Goal: Transaction & Acquisition: Purchase product/service

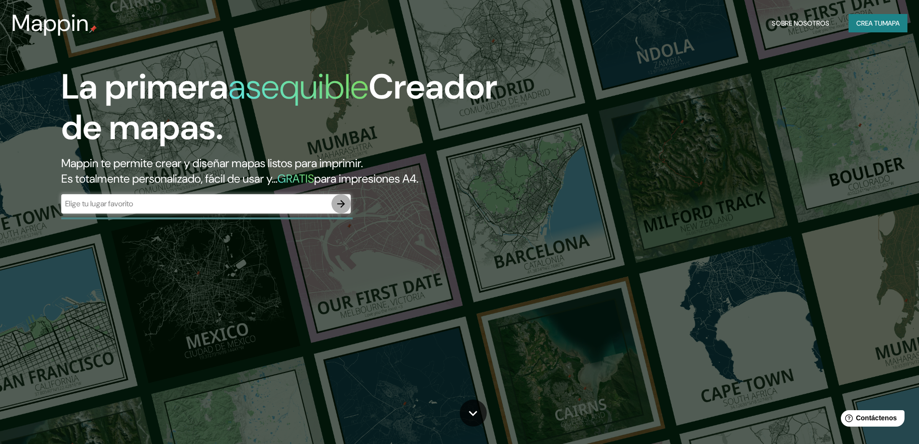
click at [341, 197] on button "button" at bounding box center [341, 203] width 19 height 19
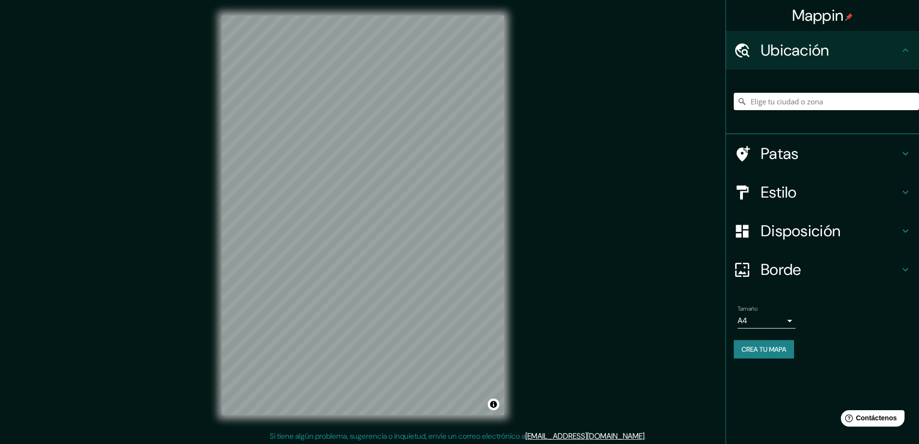
click at [839, 110] on div at bounding box center [826, 101] width 185 height 48
click at [839, 109] on input "Elige tu ciudad o zona" at bounding box center [826, 101] width 185 height 17
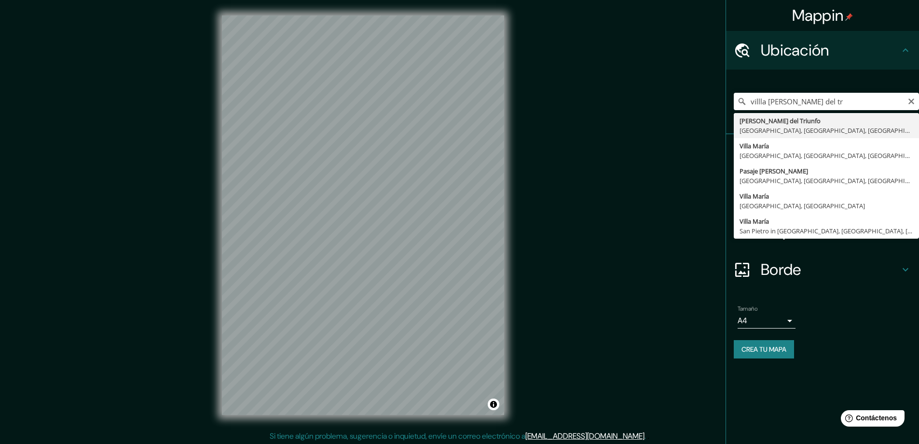
type input "[PERSON_NAME], [GEOGRAPHIC_DATA], [GEOGRAPHIC_DATA], [GEOGRAPHIC_DATA]"
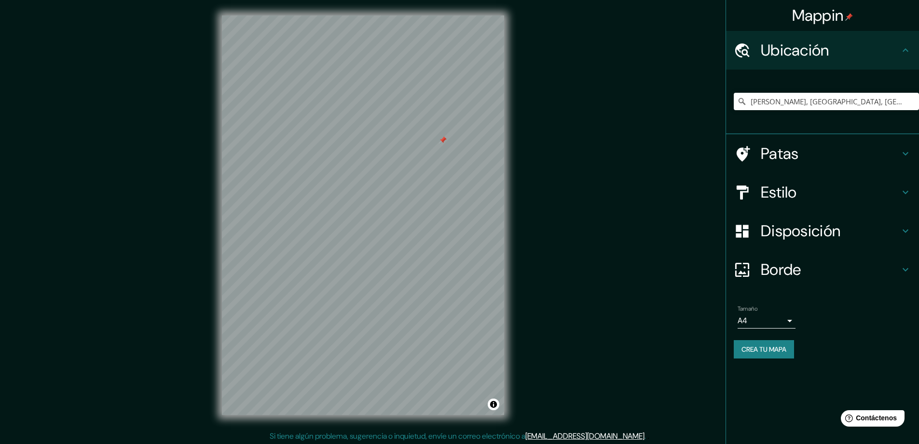
click at [439, 15] on div at bounding box center [363, 15] width 282 height 0
click at [793, 194] on font "Estilo" at bounding box center [779, 192] width 36 height 20
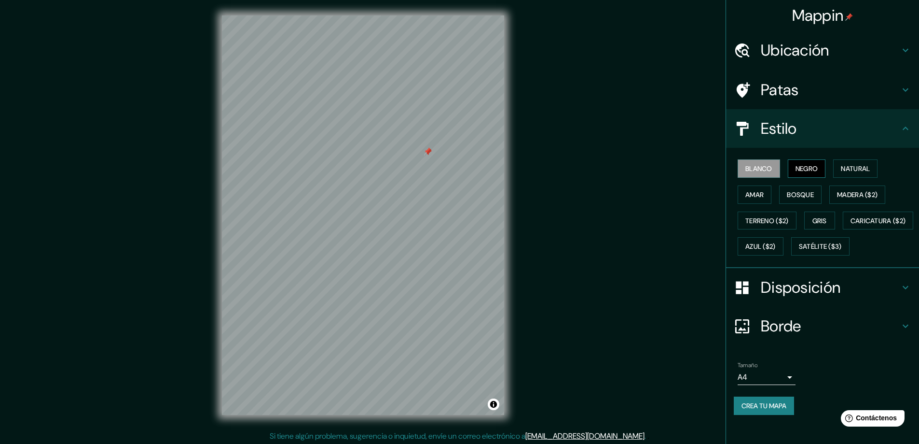
click at [811, 172] on font "Negro" at bounding box center [807, 168] width 23 height 9
click at [851, 227] on font "Caricatura ($2)" at bounding box center [879, 220] width 56 height 13
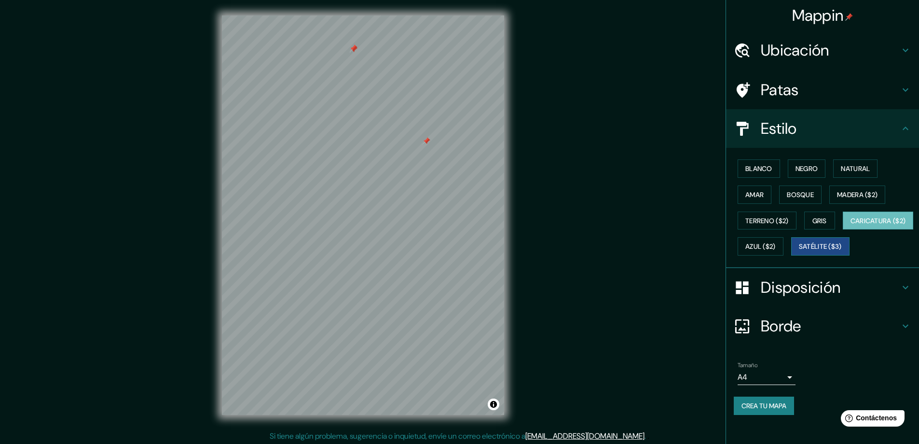
click at [799, 251] on font "Satélite ($3)" at bounding box center [820, 246] width 43 height 9
click at [762, 220] on font "Terreno ($2)" at bounding box center [767, 220] width 43 height 9
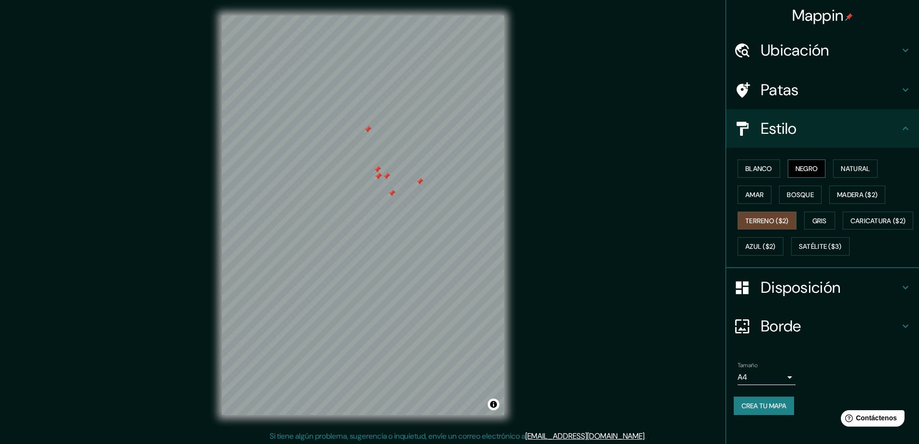
click at [797, 172] on font "Negro" at bounding box center [807, 168] width 23 height 9
click at [756, 194] on font "Amar" at bounding box center [755, 194] width 18 height 9
click at [779, 198] on button "Bosque" at bounding box center [800, 194] width 42 height 18
click at [837, 196] on font "Madera ($2)" at bounding box center [857, 194] width 41 height 9
click at [848, 168] on font "Natural" at bounding box center [855, 168] width 29 height 9
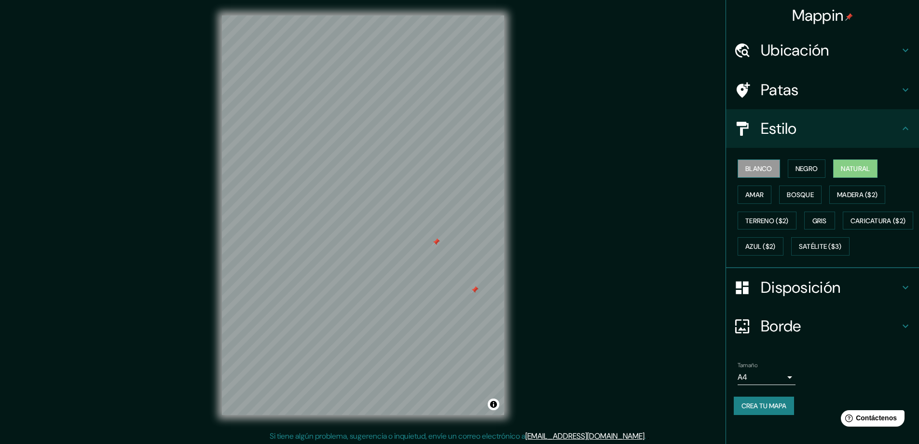
click at [761, 171] on font "Blanco" at bounding box center [759, 168] width 27 height 9
click at [803, 166] on font "Negro" at bounding box center [807, 168] width 23 height 9
click at [808, 185] on button "Bosque" at bounding box center [800, 194] width 42 height 18
click at [803, 165] on font "Negro" at bounding box center [807, 168] width 23 height 9
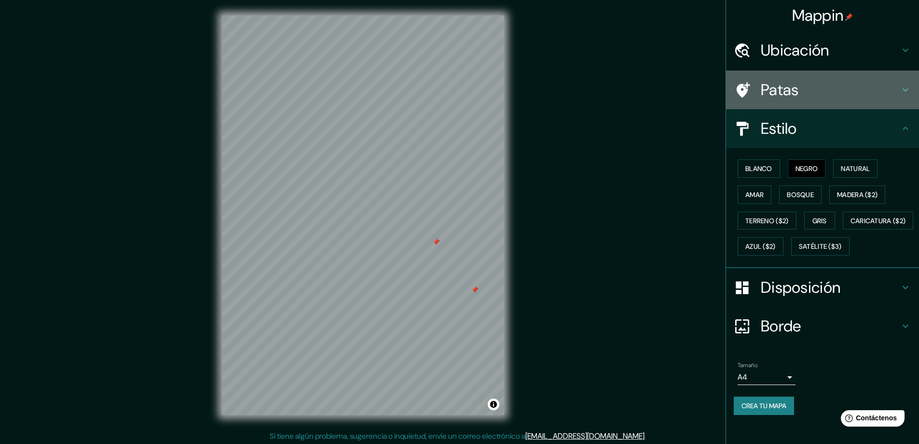
click at [803, 91] on h4 "Patas" at bounding box center [830, 89] width 139 height 19
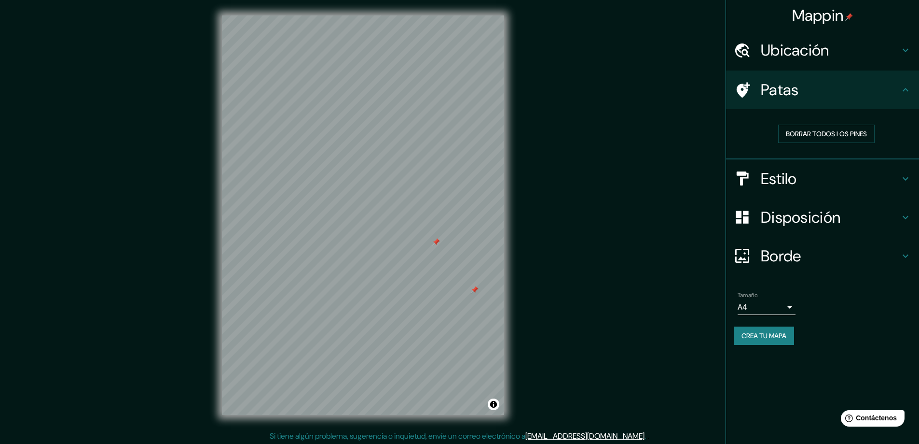
click at [821, 211] on font "Disposición" at bounding box center [801, 217] width 80 height 20
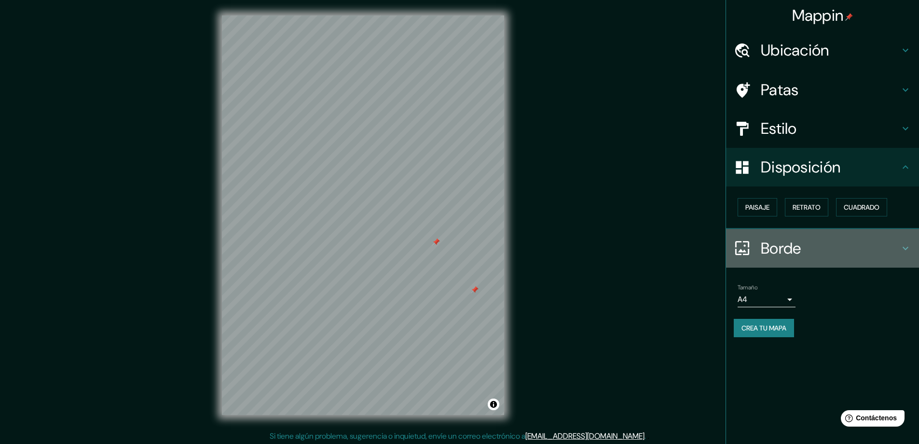
click at [811, 258] on div "Borde" at bounding box center [822, 248] width 193 height 39
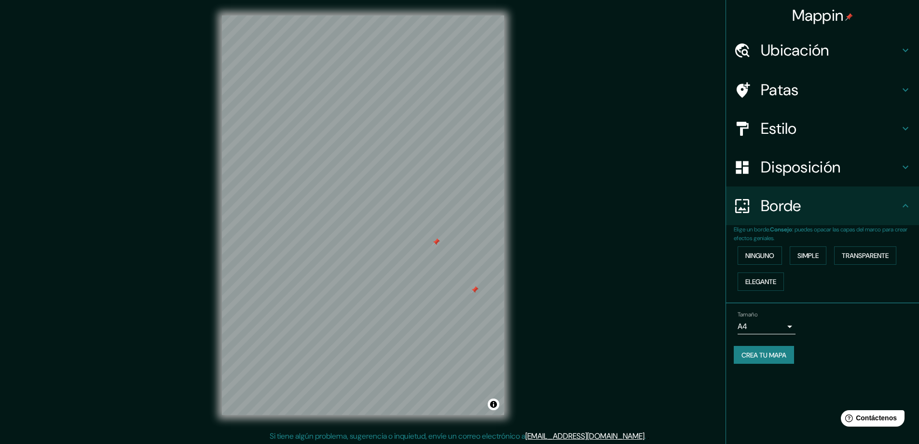
click at [778, 45] on font "Ubicación" at bounding box center [795, 50] width 69 height 20
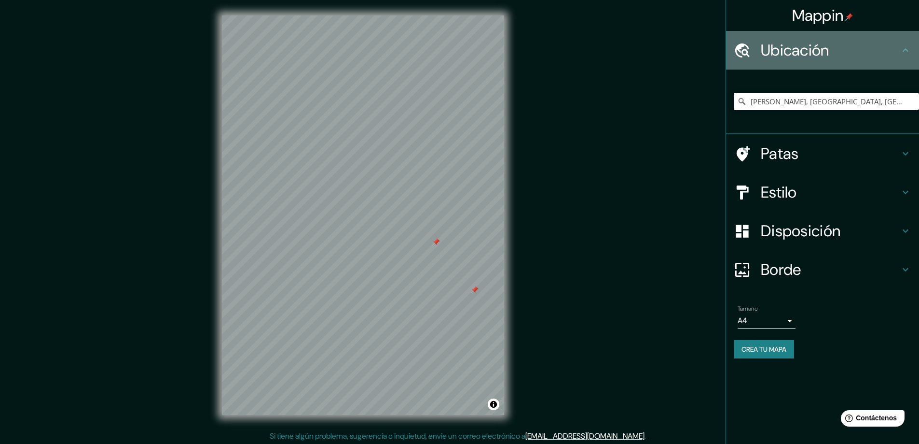
click at [779, 44] on font "Ubicación" at bounding box center [795, 50] width 69 height 20
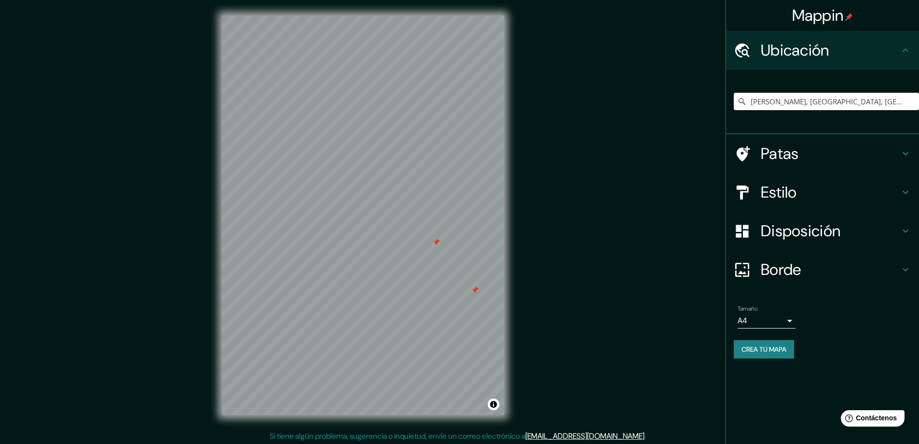
click at [785, 322] on body "Mappin Ubicación [PERSON_NAME], [GEOGRAPHIC_DATA], [GEOGRAPHIC_DATA], [GEOGRAPH…" at bounding box center [459, 222] width 919 height 444
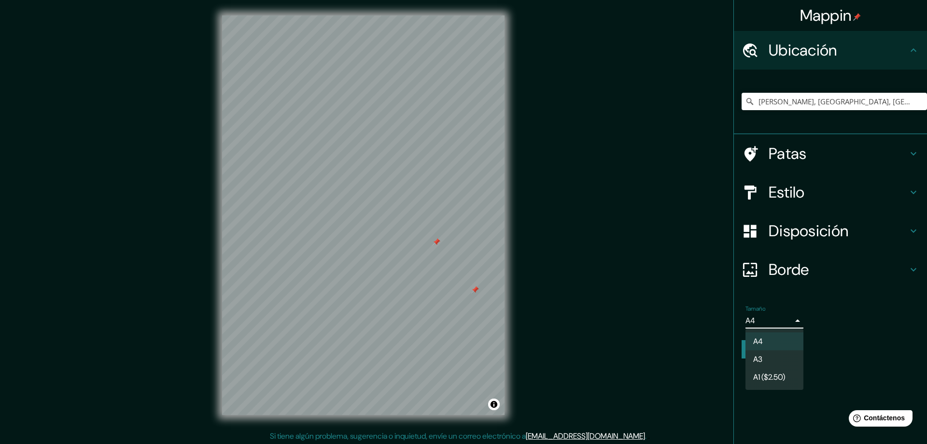
click at [785, 374] on font "A1 ($2.50)" at bounding box center [769, 377] width 32 height 10
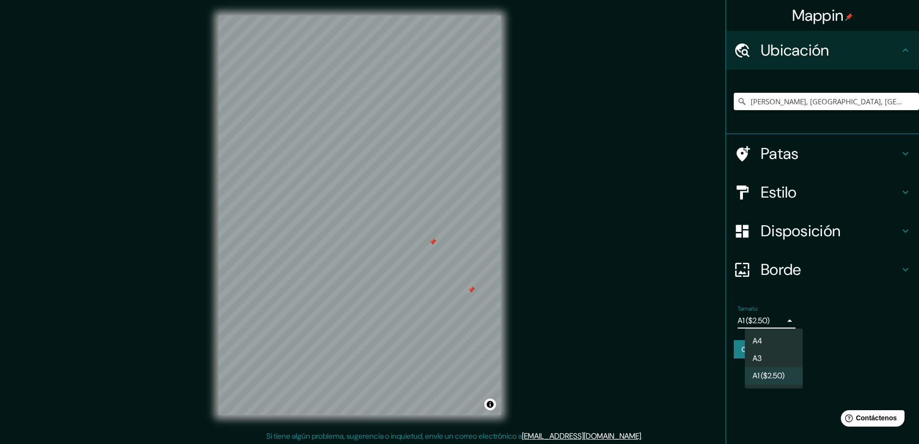
click at [783, 322] on body "Mappin Ubicación [PERSON_NAME], [GEOGRAPHIC_DATA], [GEOGRAPHIC_DATA], [GEOGRAPH…" at bounding box center [459, 222] width 919 height 444
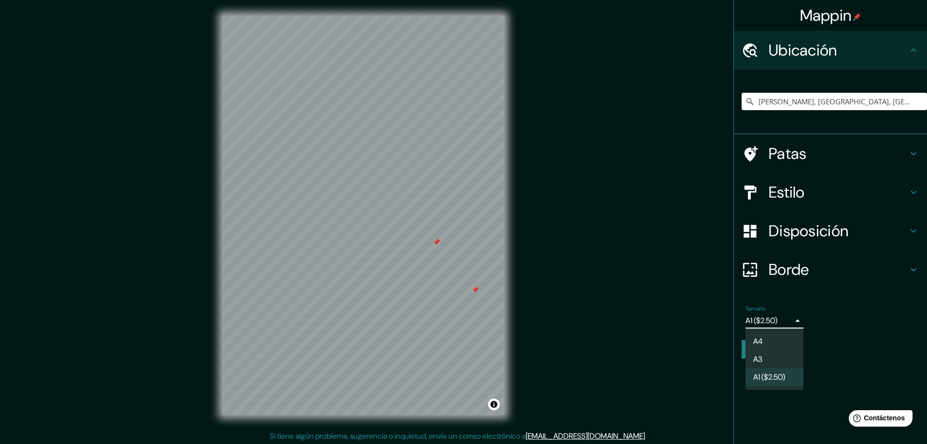
click at [782, 353] on li "A3" at bounding box center [774, 359] width 58 height 18
type input "a4"
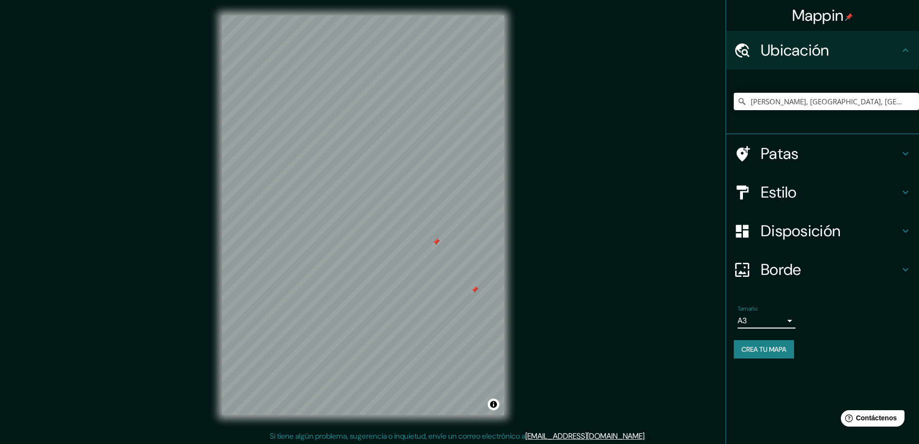
click at [778, 323] on body "Mappin Ubicación [PERSON_NAME], [GEOGRAPHIC_DATA], [GEOGRAPHIC_DATA], [GEOGRAPH…" at bounding box center [459, 222] width 919 height 444
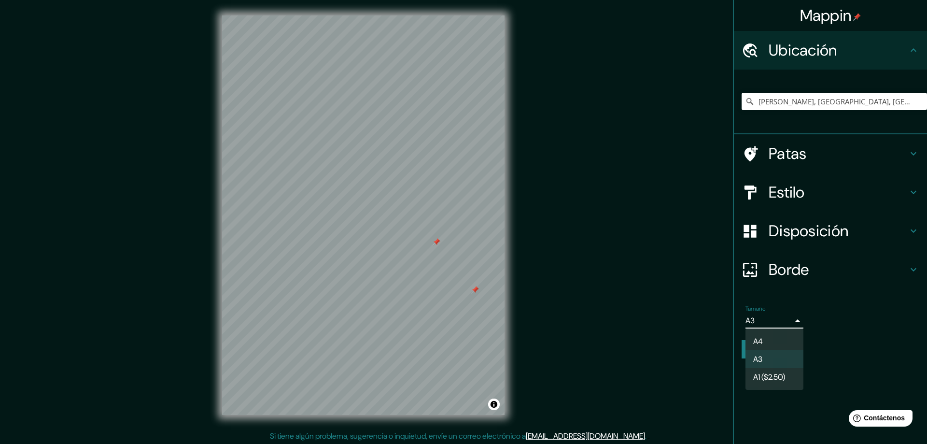
click at [778, 323] on div at bounding box center [463, 222] width 927 height 444
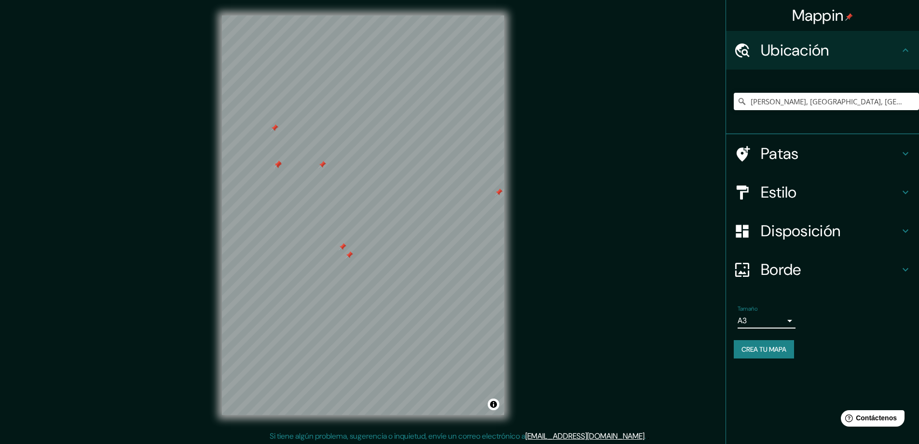
click at [737, 352] on button "Crea tu mapa" at bounding box center [764, 349] width 60 height 18
